Goal: Task Accomplishment & Management: Complete application form

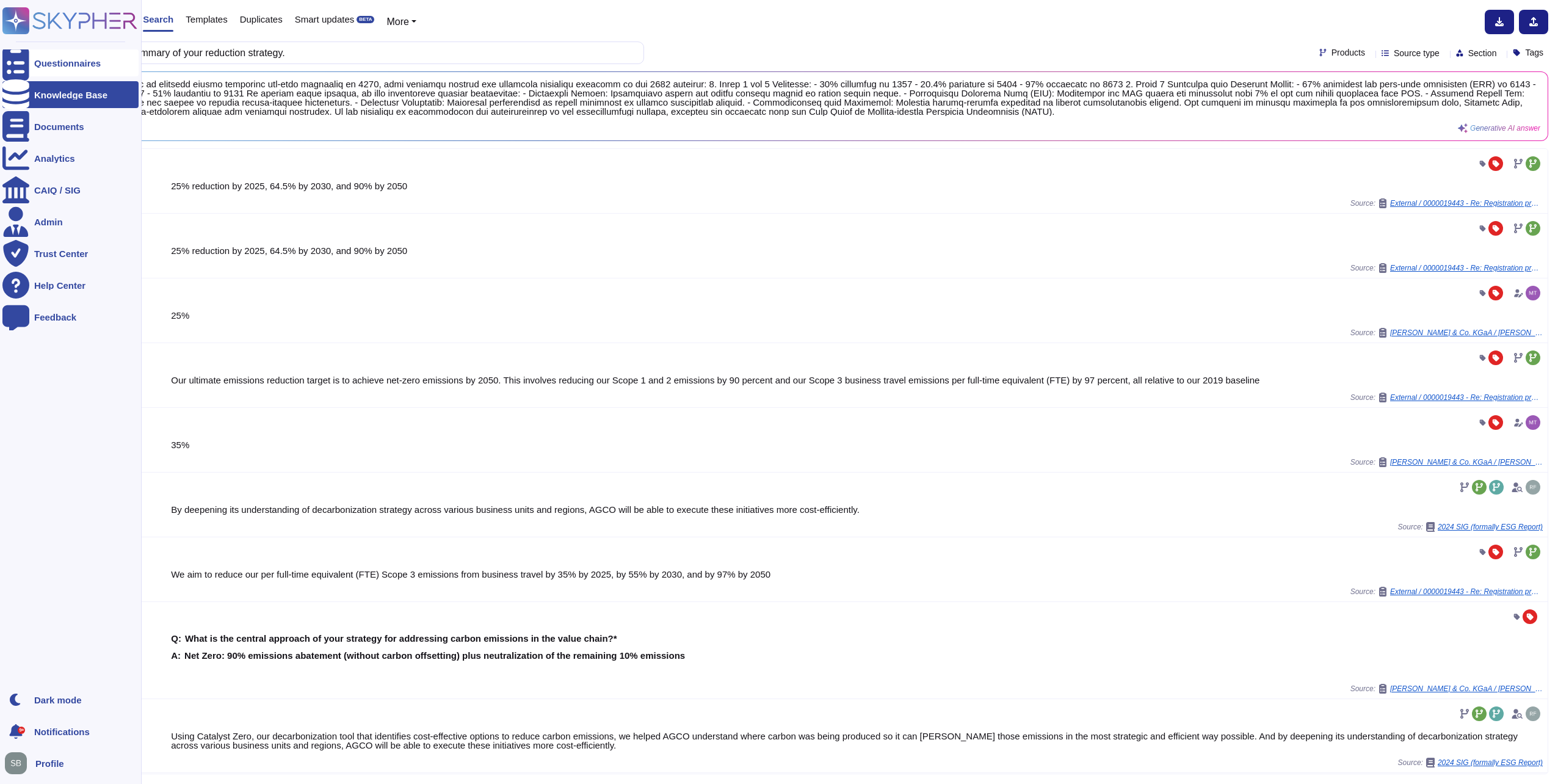
click at [26, 60] on div at bounding box center [16, 62] width 27 height 27
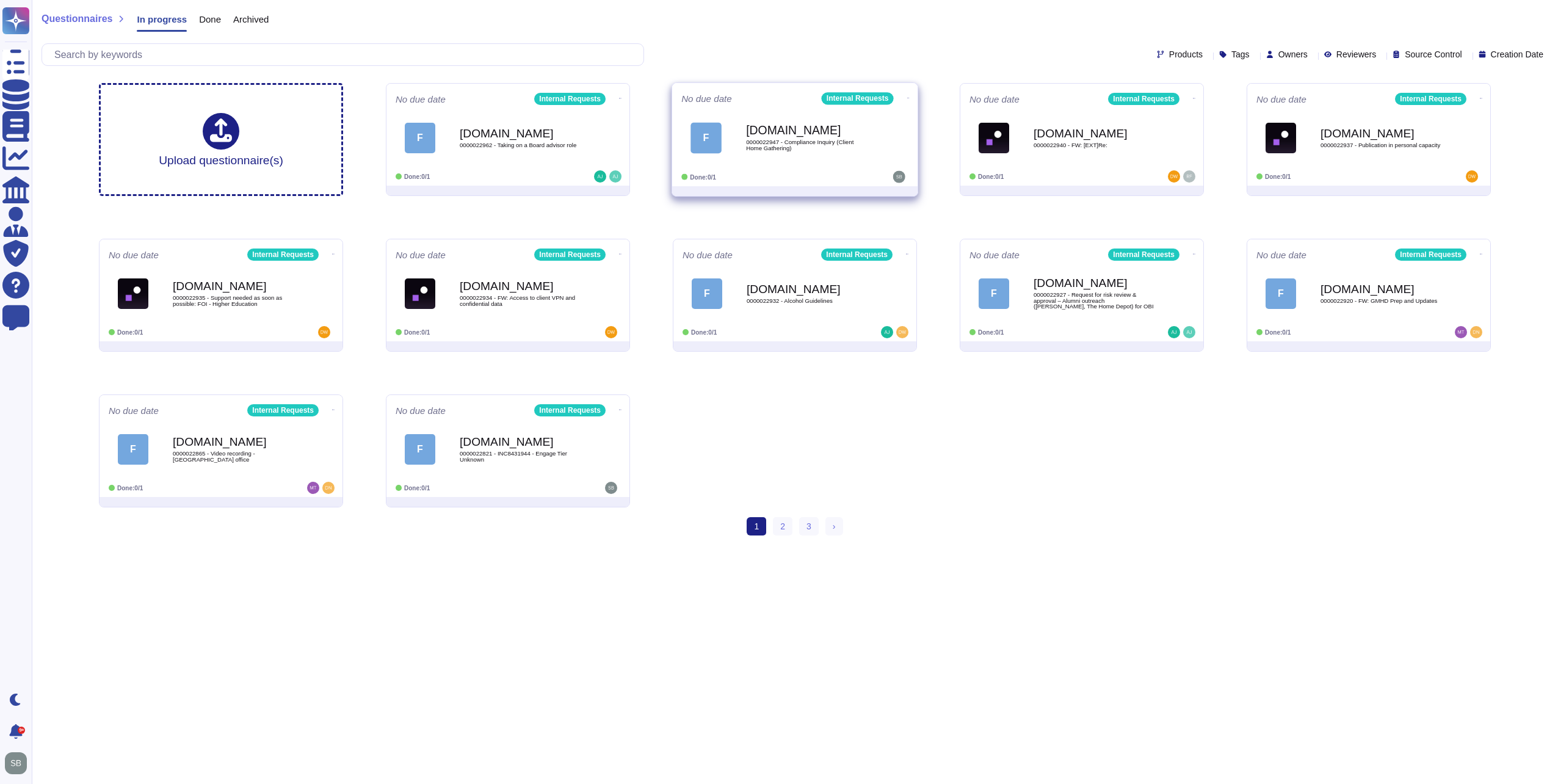
click at [793, 163] on div "F [DOMAIN_NAME] 0000022947 - Compliance Inquiry (Client Home Gathering)" at bounding box center [795, 137] width 227 height 62
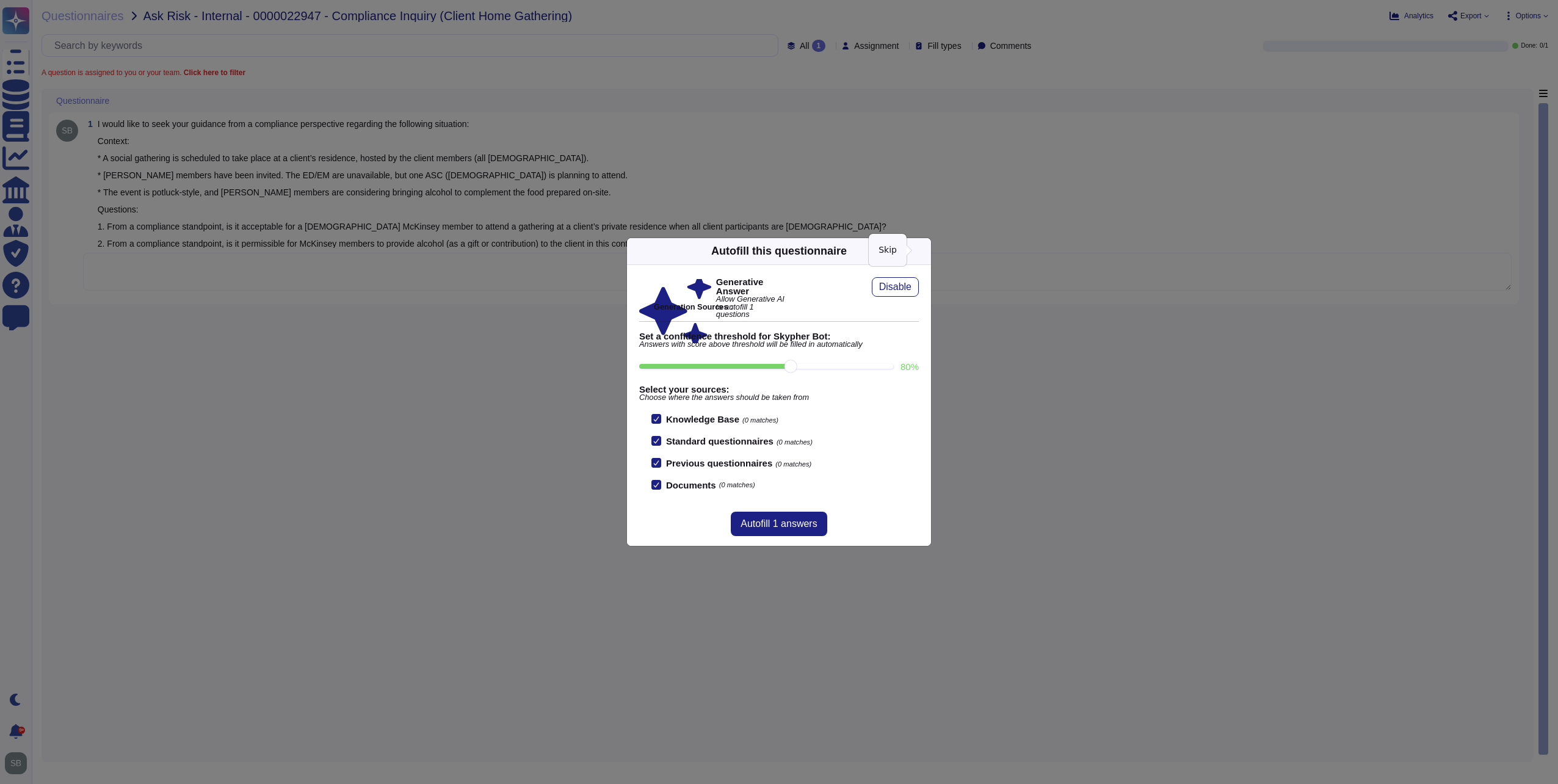
click at [924, 290] on icon at bounding box center [1041, 407] width 234 height 234
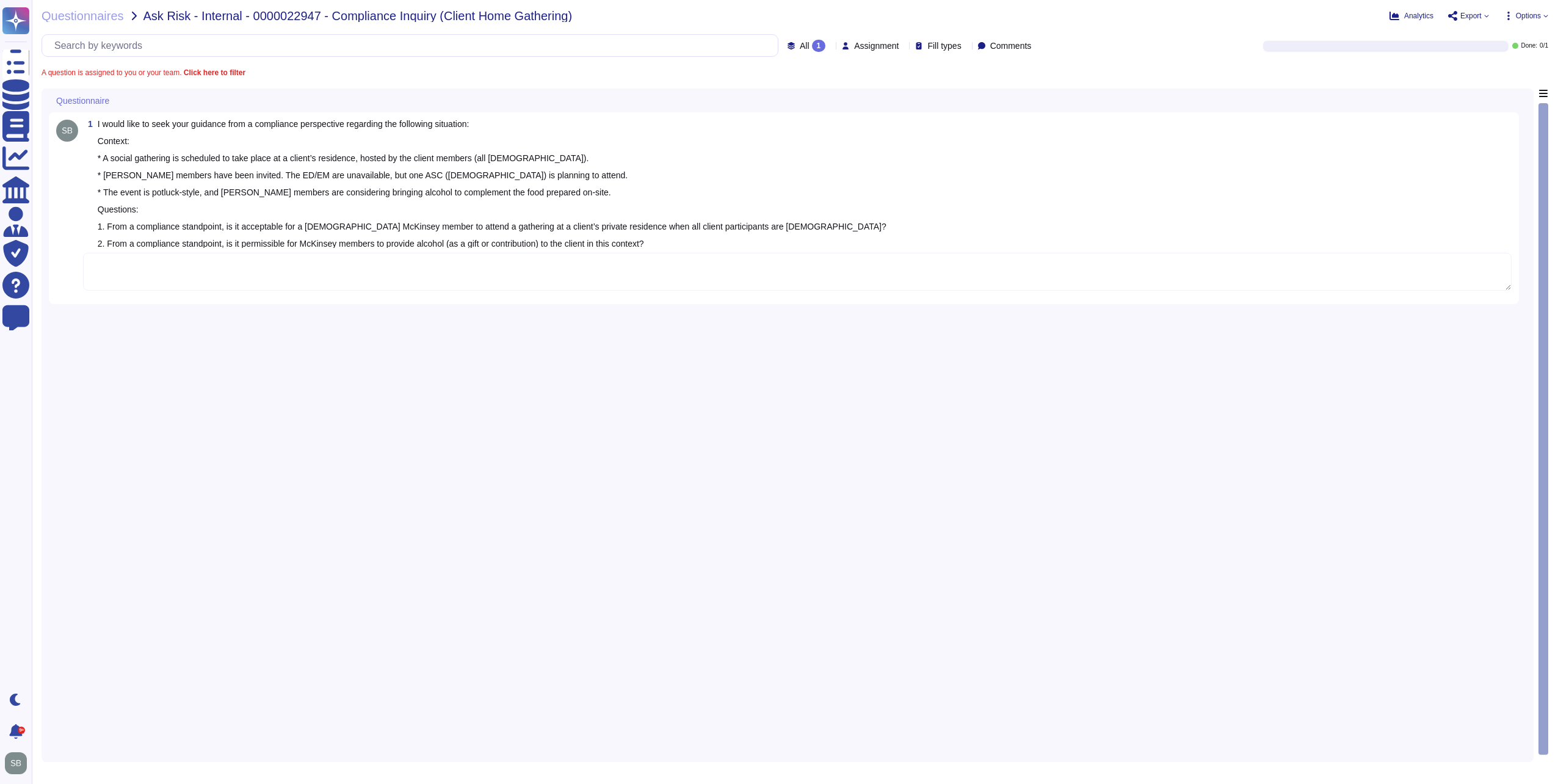
click at [493, 267] on textarea at bounding box center [797, 271] width 1429 height 38
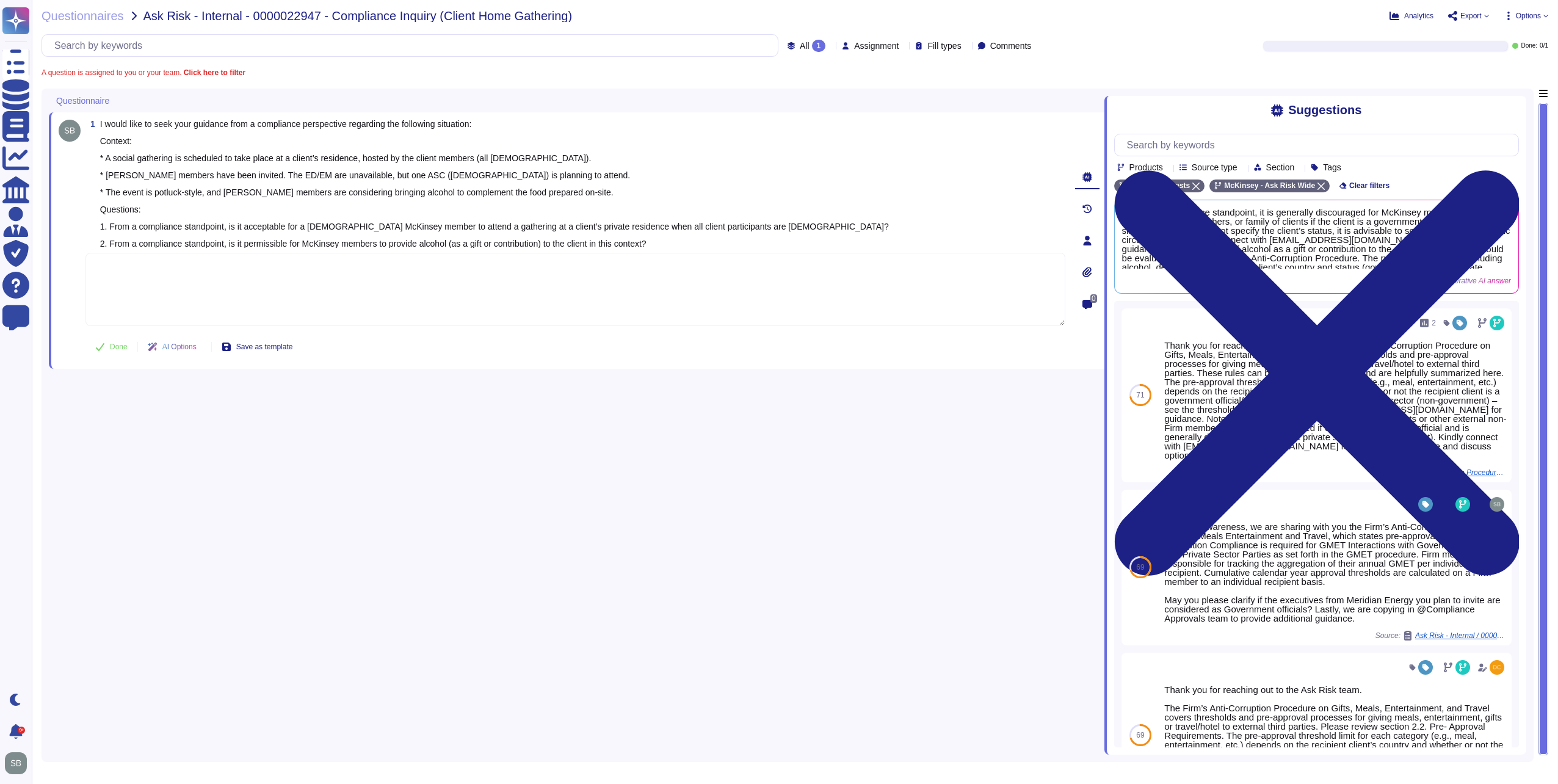
paste textarea "2. Lo ipsu dolo sit Amet’c Adipiscing Elitsed doe Temporinc Utlabo etd Magnaali…"
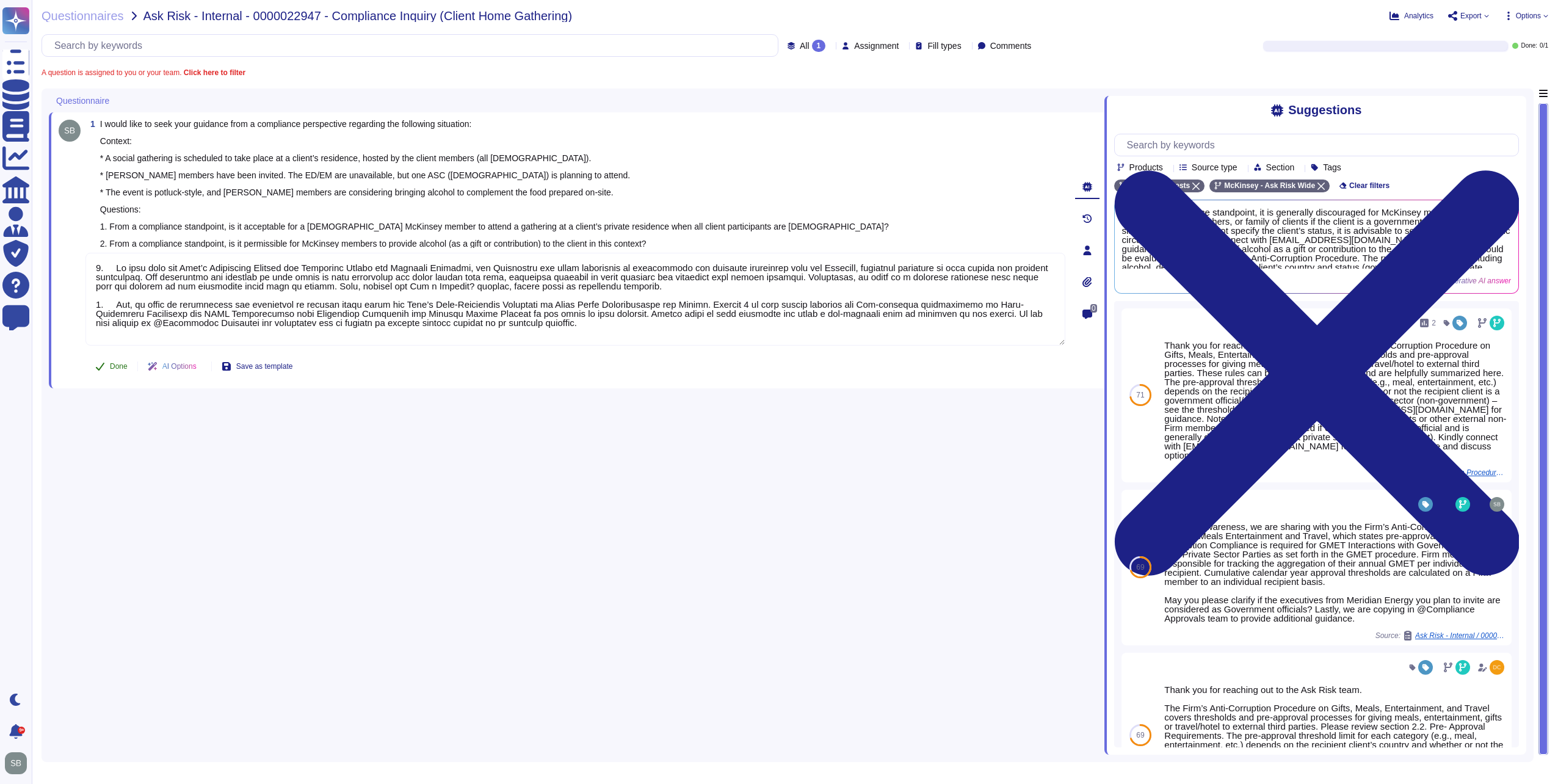
type textarea "2. Lo ipsu dolo sit Amet’c Adipiscing Elitsed doe Temporinc Utlabo etd Magnaali…"
click at [121, 368] on span "Done" at bounding box center [119, 366] width 18 height 8
click at [80, 18] on span "Questionnaires" at bounding box center [82, 16] width 82 height 12
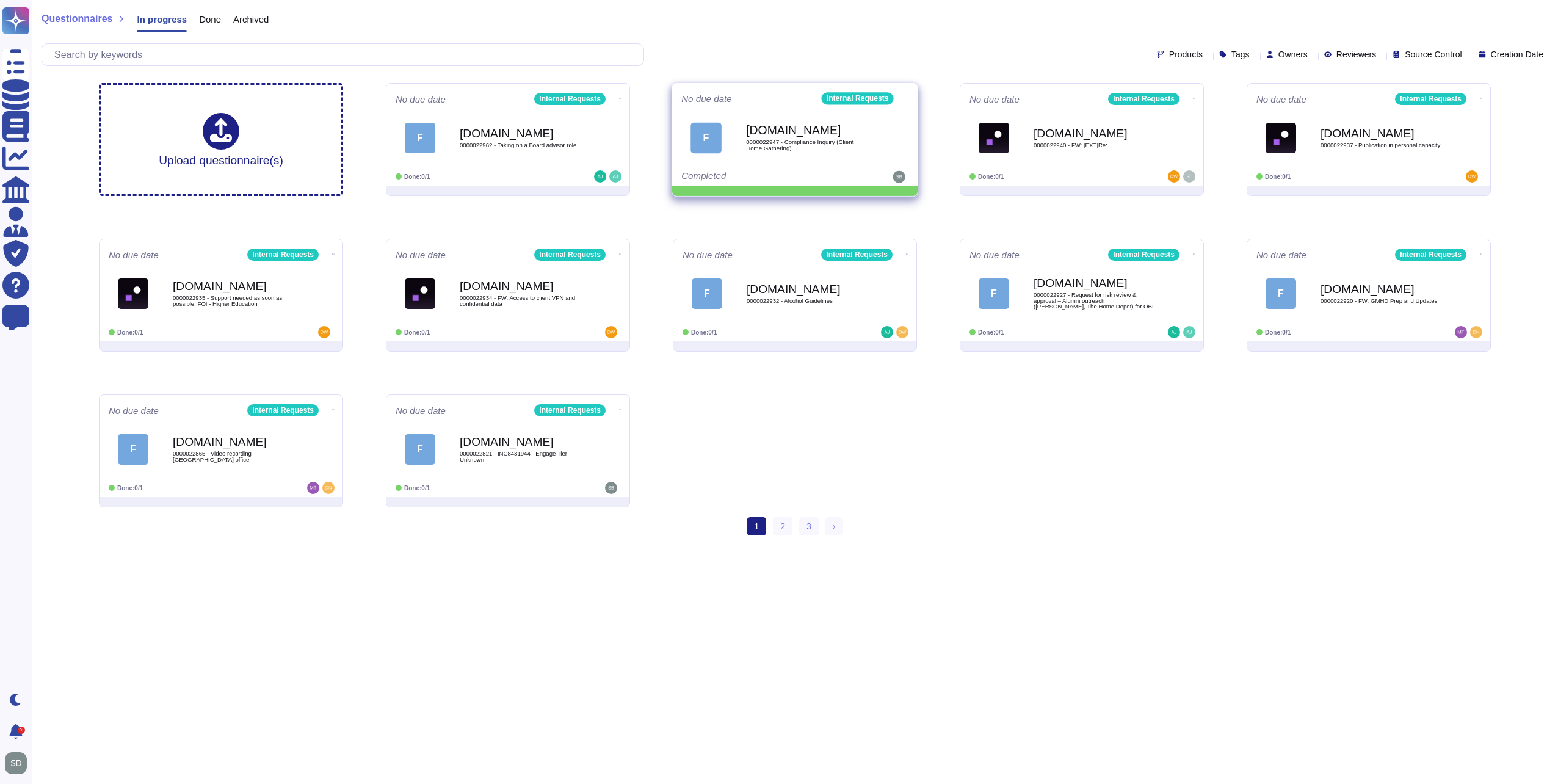
click at [908, 96] on icon at bounding box center [909, 98] width 3 height 3
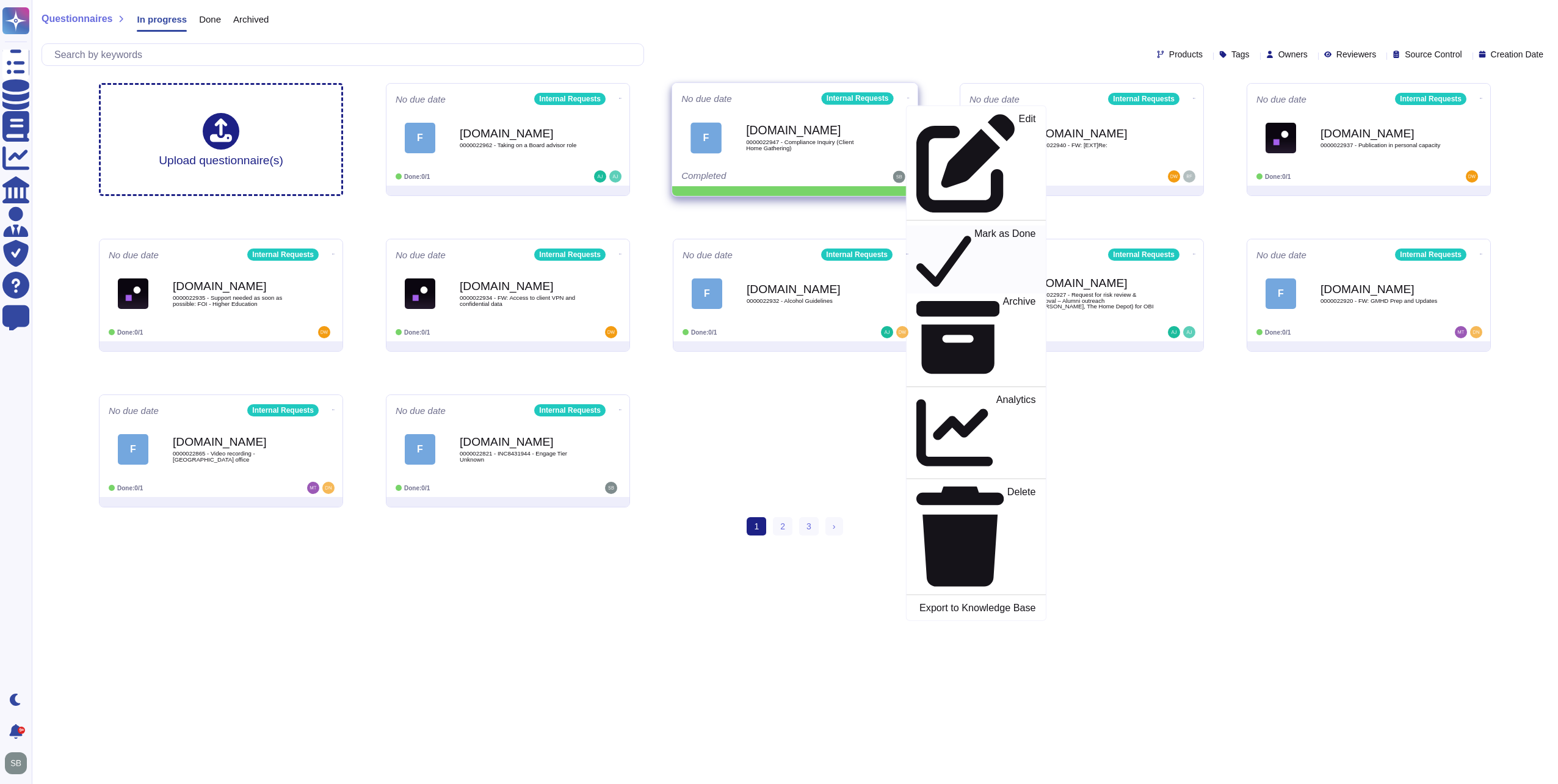
click at [975, 229] on p "Mark as Done" at bounding box center [1005, 260] width 62 height 62
